Goal: Information Seeking & Learning: Learn about a topic

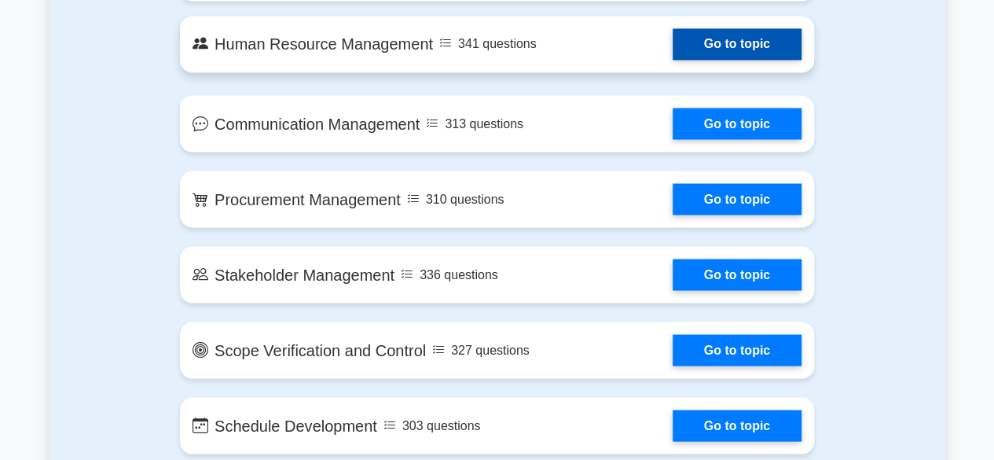
scroll to position [1387, 0]
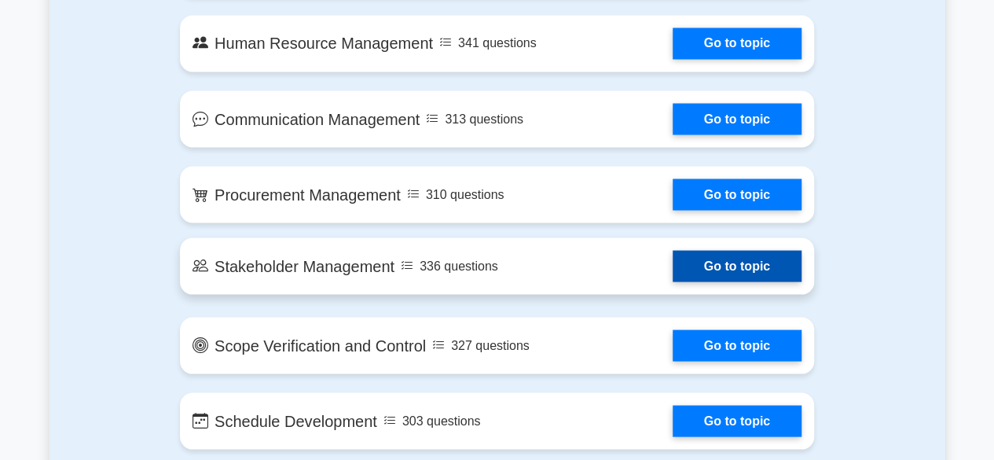
click at [718, 266] on link "Go to topic" at bounding box center [736, 265] width 129 height 31
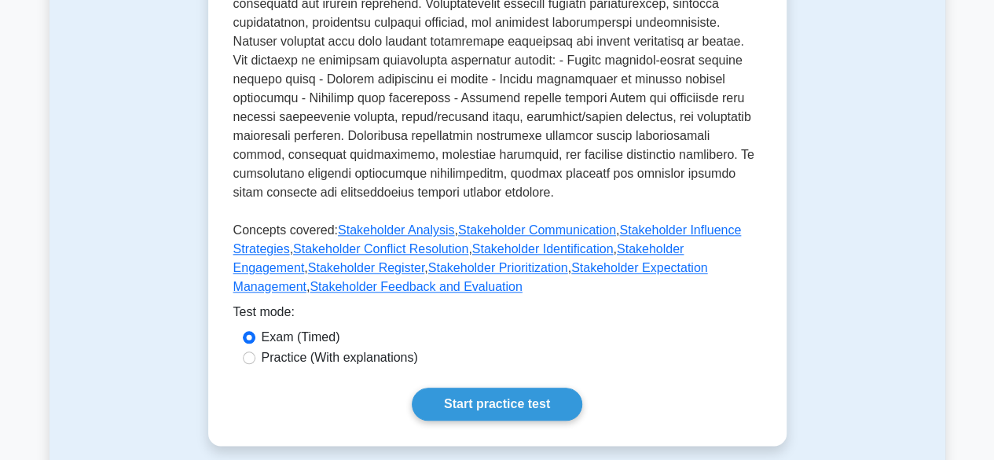
scroll to position [864, 0]
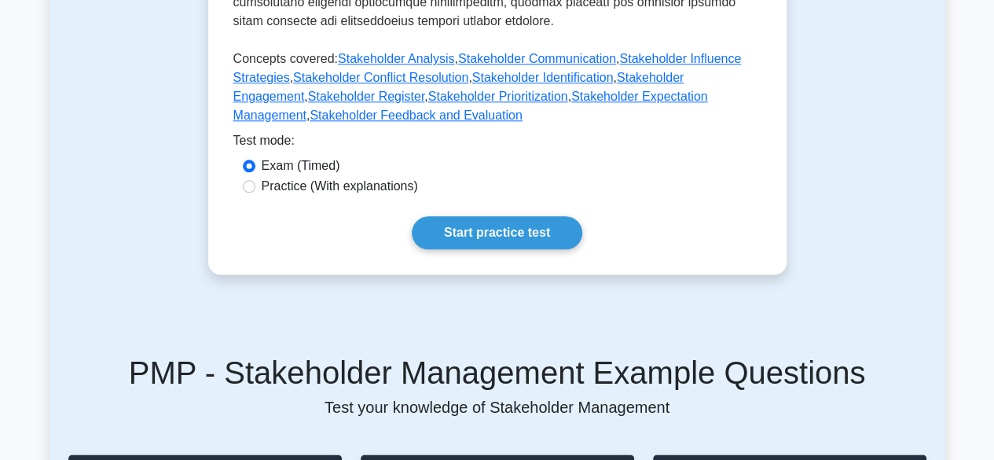
drag, startPoint x: 302, startPoint y: 149, endPoint x: 294, endPoint y: 153, distance: 9.5
click at [301, 156] on label "Exam (Timed)" at bounding box center [301, 165] width 79 height 19
click at [255, 159] on input "Exam (Timed)" at bounding box center [249, 165] width 13 height 13
click at [282, 177] on label "Practice (With explanations)" at bounding box center [340, 186] width 156 height 19
click at [255, 180] on input "Practice (With explanations)" at bounding box center [249, 186] width 13 height 13
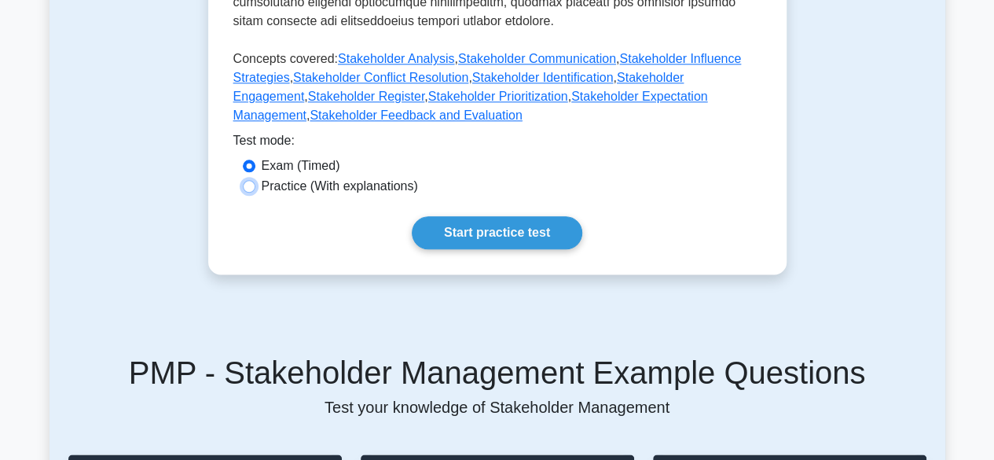
radio input "true"
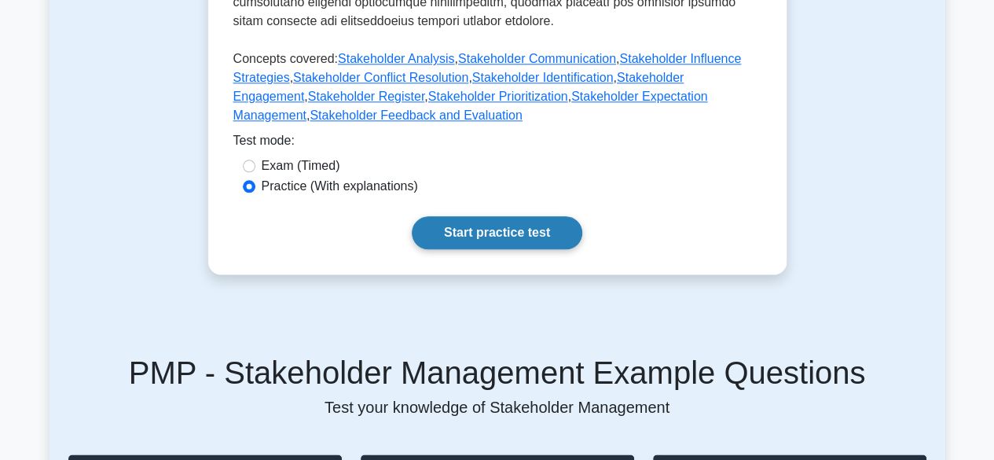
click at [501, 224] on link "Start practice test" at bounding box center [497, 232] width 170 height 33
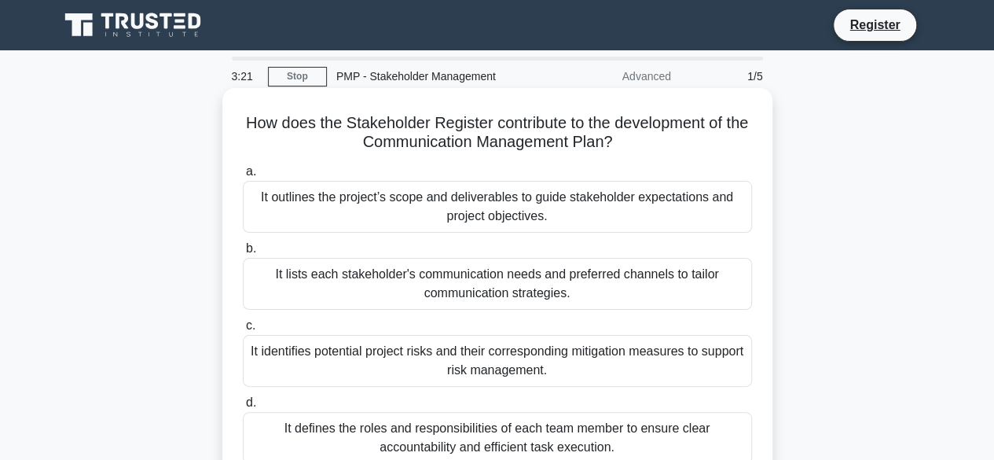
click at [567, 293] on div "It lists each stakeholder's communication needs and preferred channels to tailo…" at bounding box center [497, 284] width 509 height 52
click at [243, 254] on input "b. It lists each stakeholder's communication needs and preferred channels to ta…" at bounding box center [243, 249] width 0 height 10
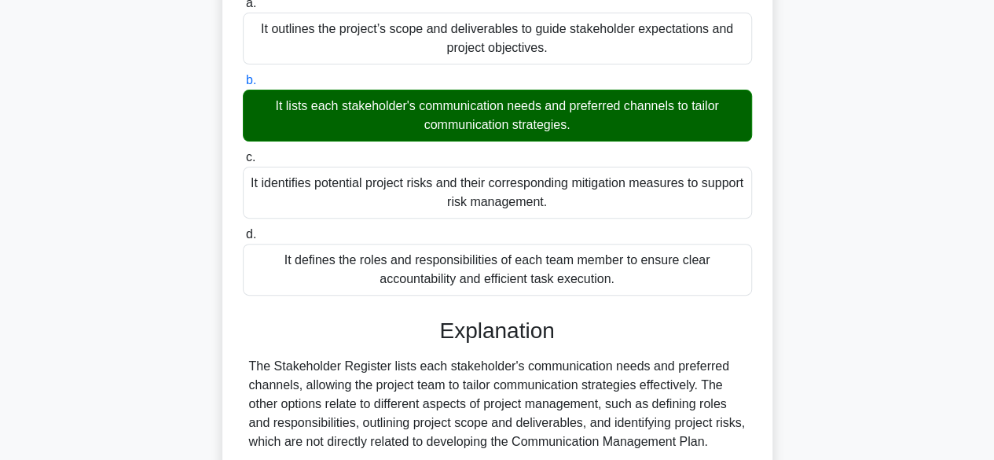
scroll to position [389, 0]
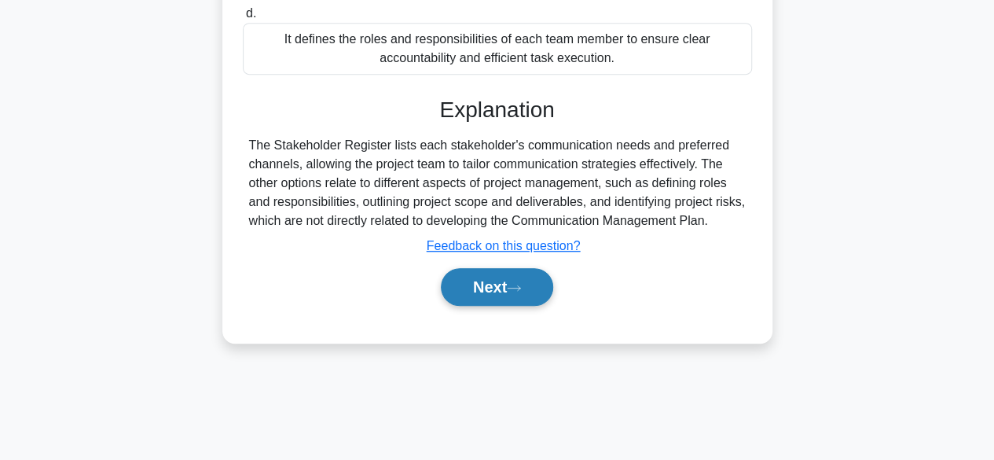
click at [472, 284] on button "Next" at bounding box center [497, 287] width 112 height 38
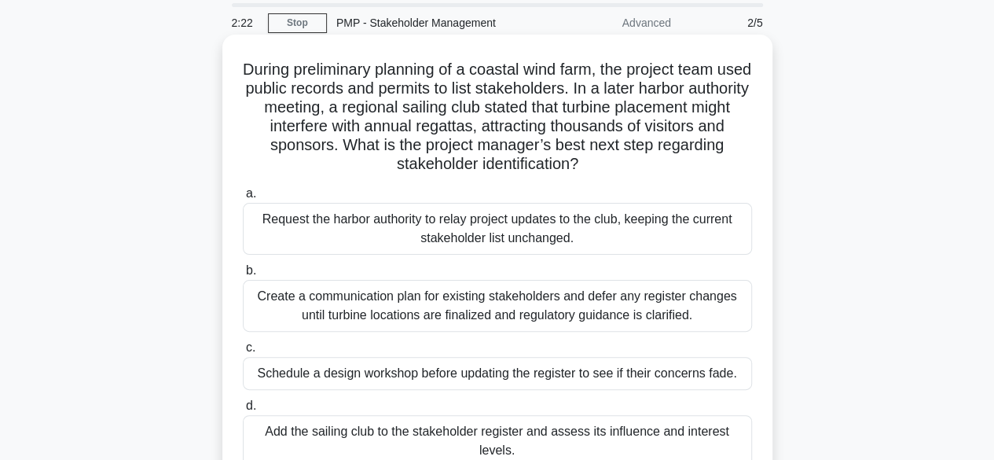
scroll to position [79, 0]
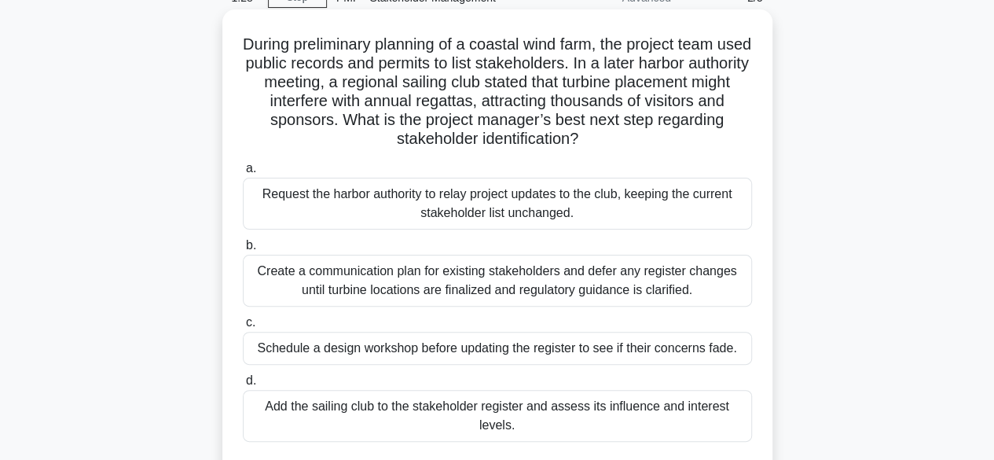
click at [658, 417] on div "Add the sailing club to the stakeholder register and assess its influence and i…" at bounding box center [497, 416] width 509 height 52
click at [243, 386] on input "d. Add the sailing club to the stakeholder register and assess its influence an…" at bounding box center [243, 381] width 0 height 10
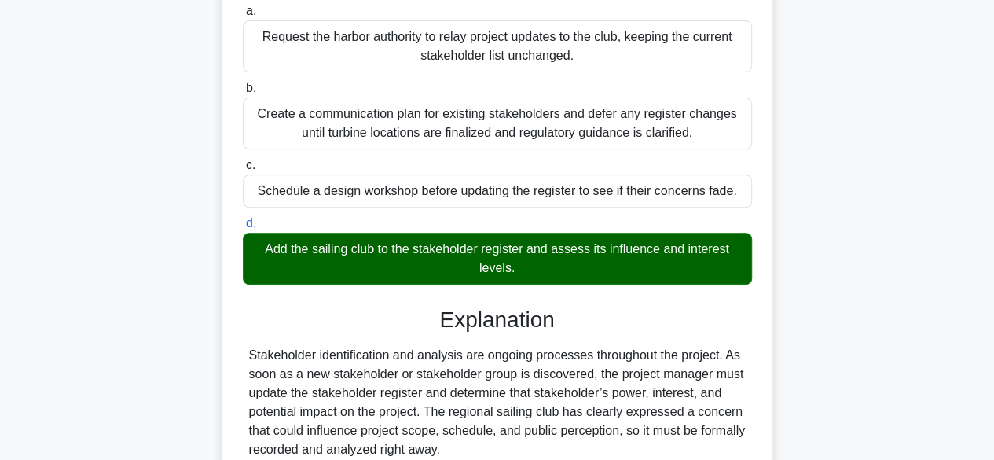
scroll to position [314, 0]
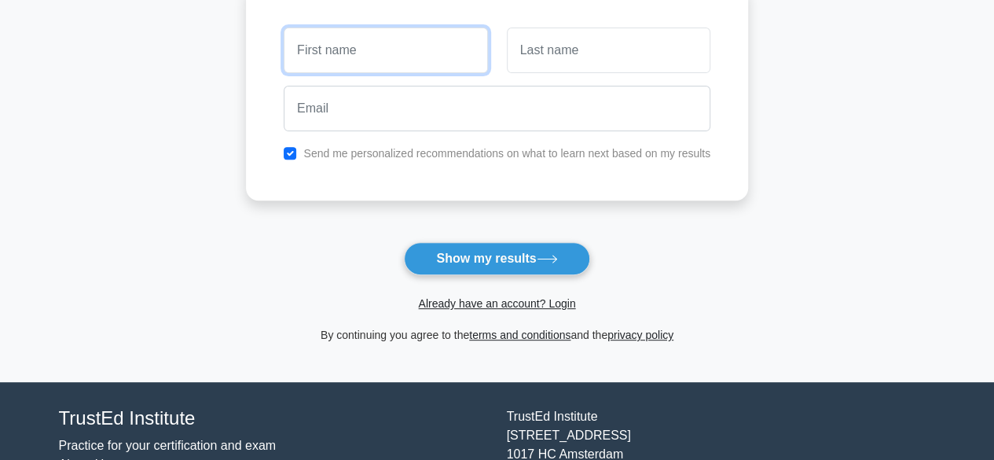
scroll to position [236, 0]
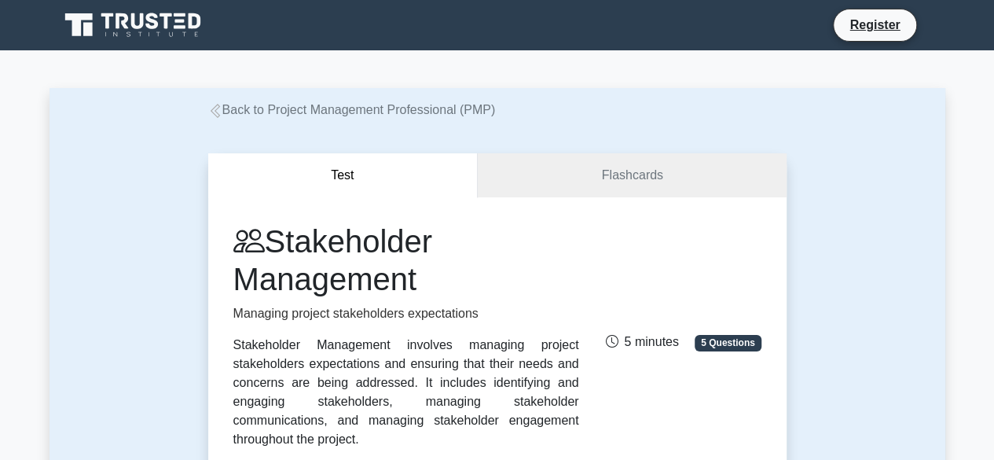
click at [350, 183] on button "Test" at bounding box center [343, 175] width 270 height 45
click at [344, 175] on button "Test" at bounding box center [343, 175] width 270 height 45
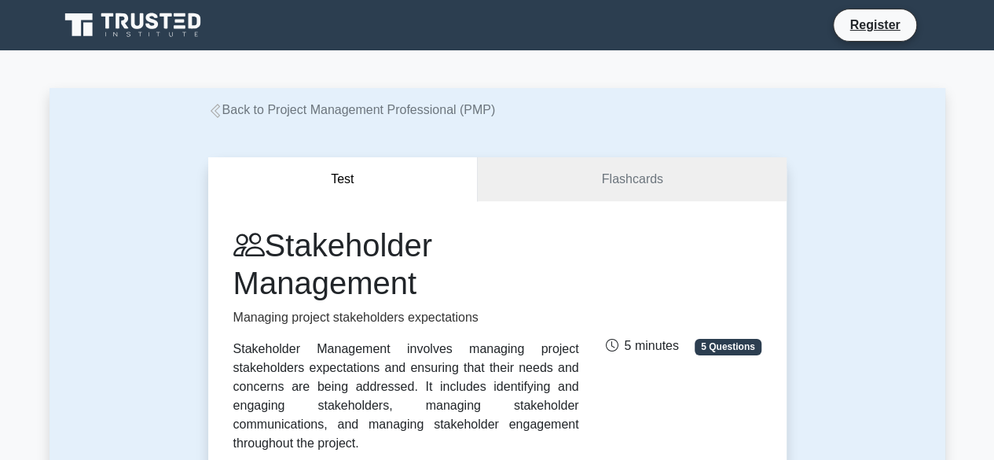
click at [310, 108] on link "Back to Project Management Professional (PMP)" at bounding box center [352, 109] width 288 height 13
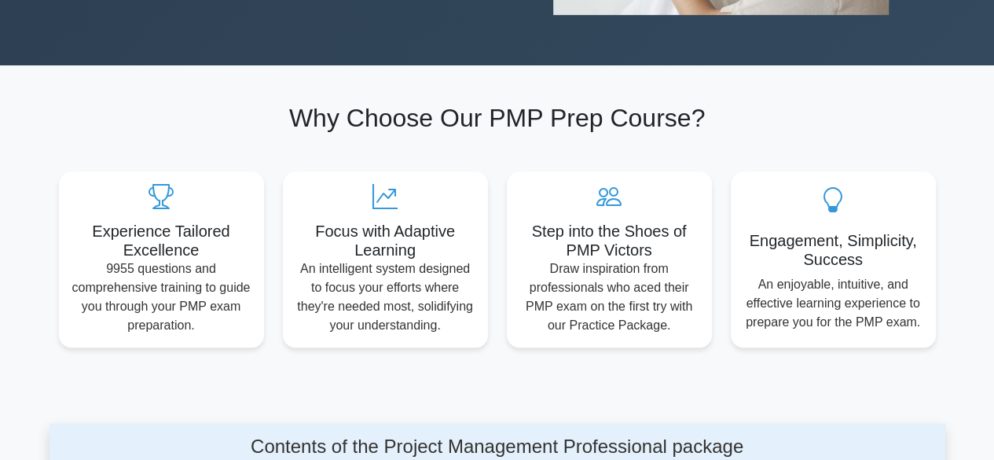
scroll to position [314, 0]
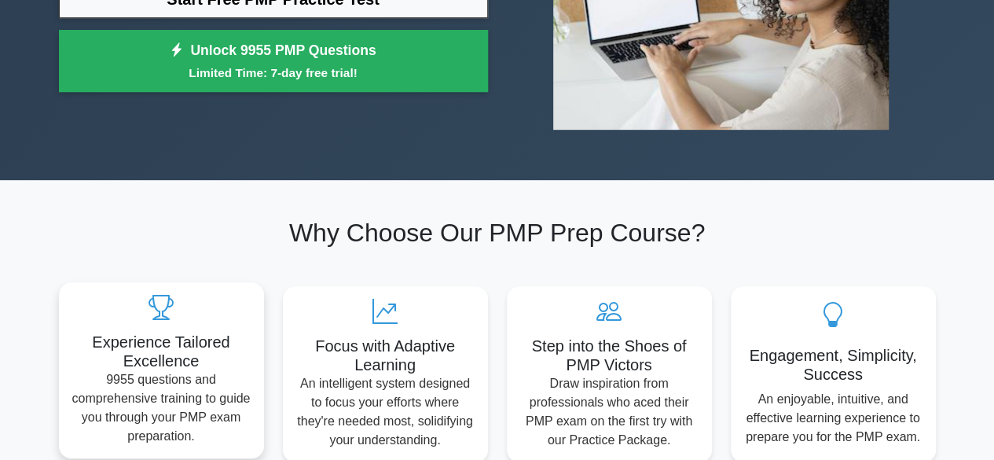
click at [126, 367] on h5 "Experience Tailored Excellence" at bounding box center [161, 351] width 180 height 38
drag, startPoint x: 125, startPoint y: 367, endPoint x: 134, endPoint y: 354, distance: 15.9
click at [123, 365] on h5 "Experience Tailored Excellence" at bounding box center [161, 351] width 180 height 38
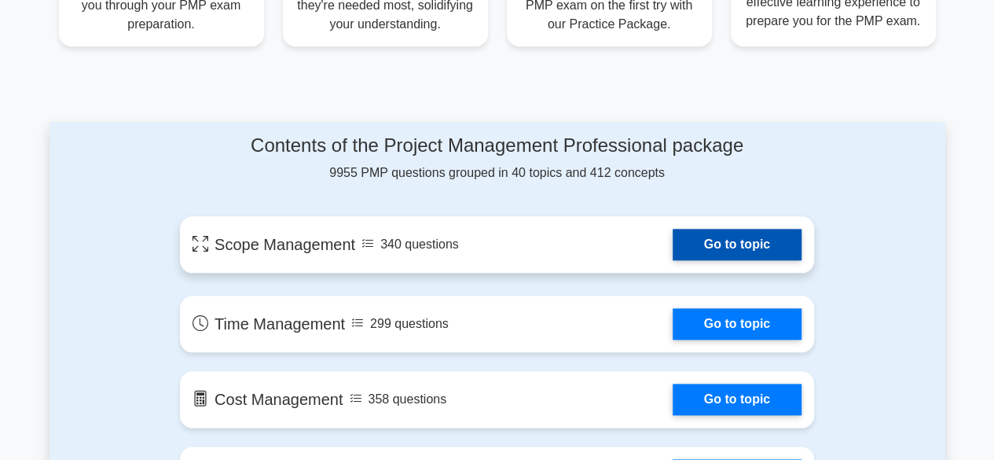
scroll to position [786, 0]
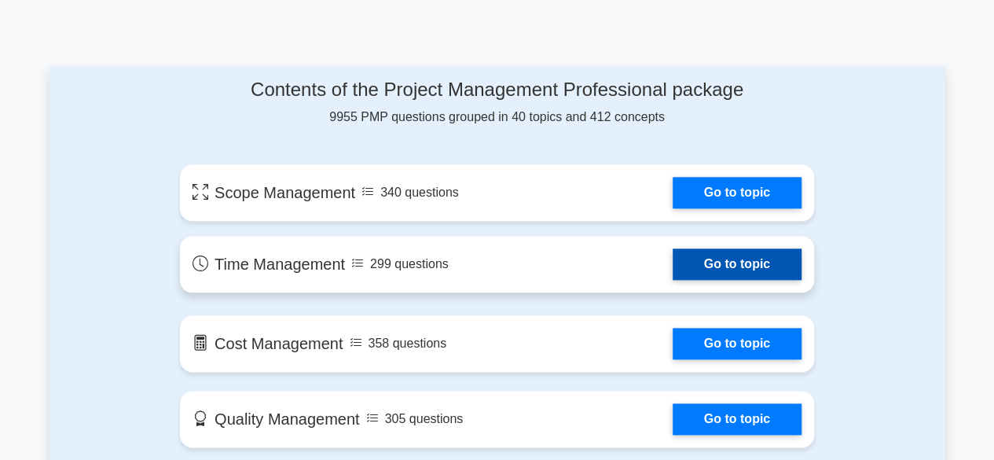
click at [672, 274] on link "Go to topic" at bounding box center [736, 263] width 129 height 31
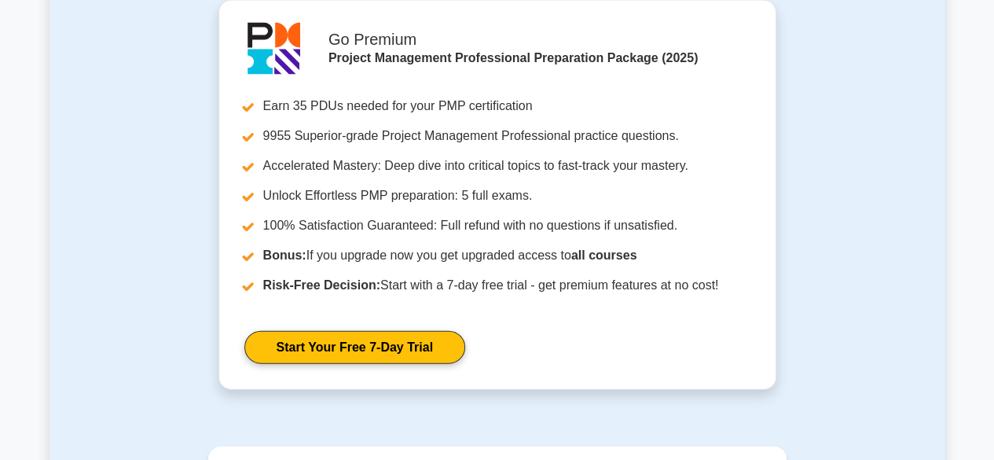
scroll to position [1885, 0]
